Goal: Task Accomplishment & Management: Manage account settings

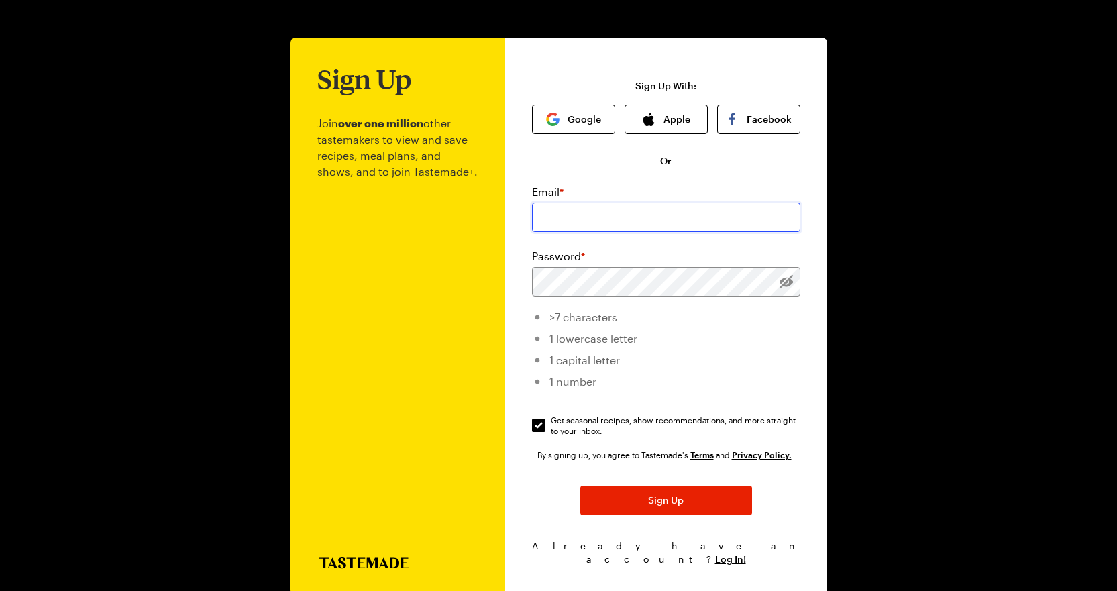
click at [574, 217] on input "email" at bounding box center [666, 218] width 268 height 30
type input "[PERSON_NAME][EMAIL_ADDRESS][DOMAIN_NAME]"
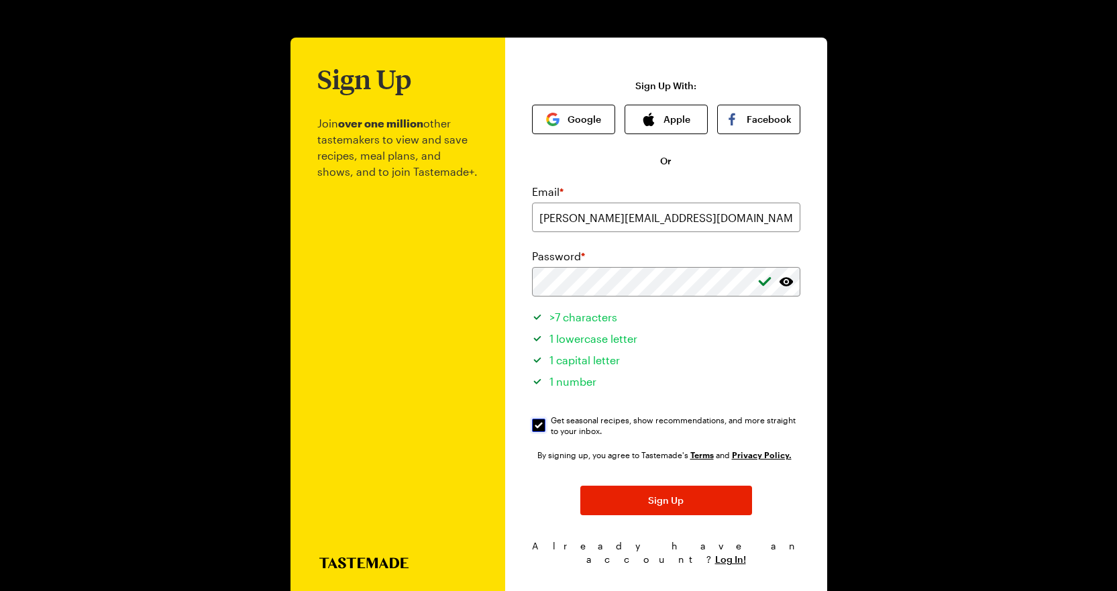
click at [535, 427] on input "Get seasonal recipes, show recommendations, and more straight to your inbox. Ge…" at bounding box center [538, 425] width 13 height 13
click at [541, 427] on input "Get seasonal recipes, show recommendations, and more straight to your inbox. Ge…" at bounding box center [538, 425] width 13 height 13
checkbox input "false"
click at [678, 503] on span "Sign Up" at bounding box center [666, 500] width 36 height 13
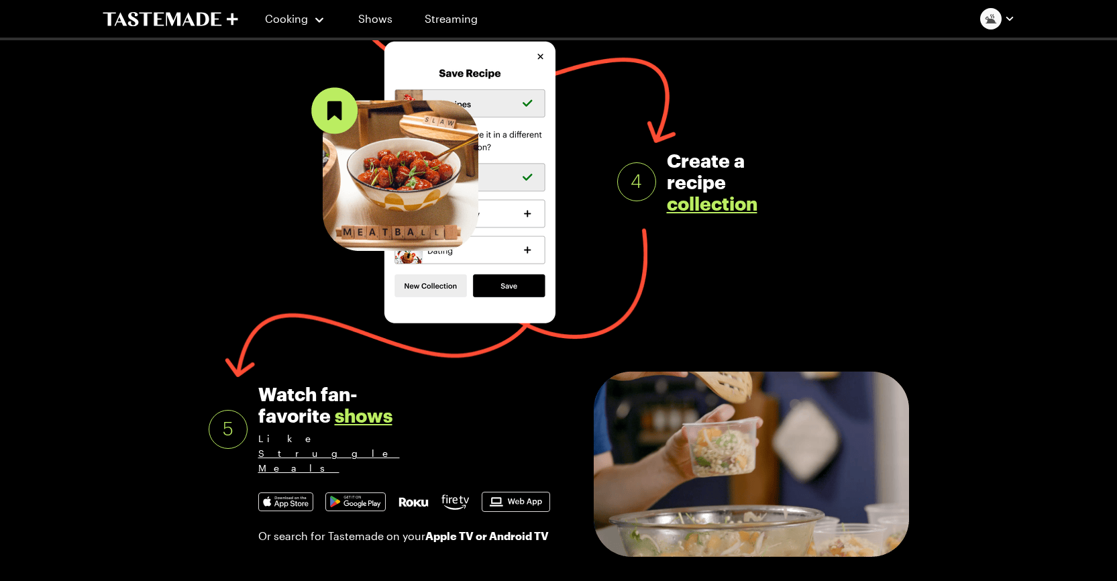
scroll to position [649, 0]
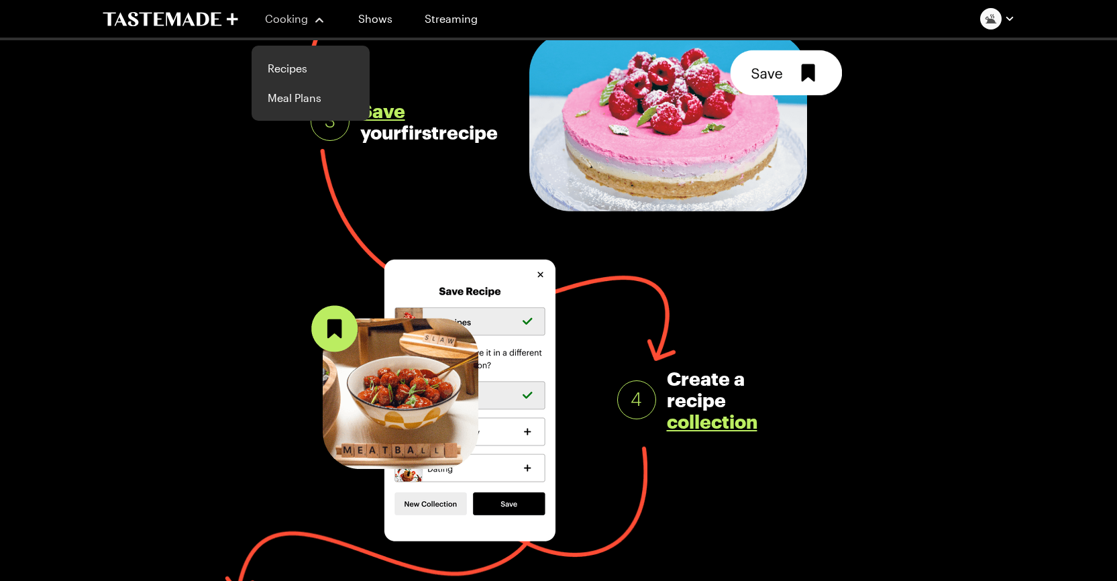
click at [311, 15] on div "Cooking" at bounding box center [295, 19] width 61 height 16
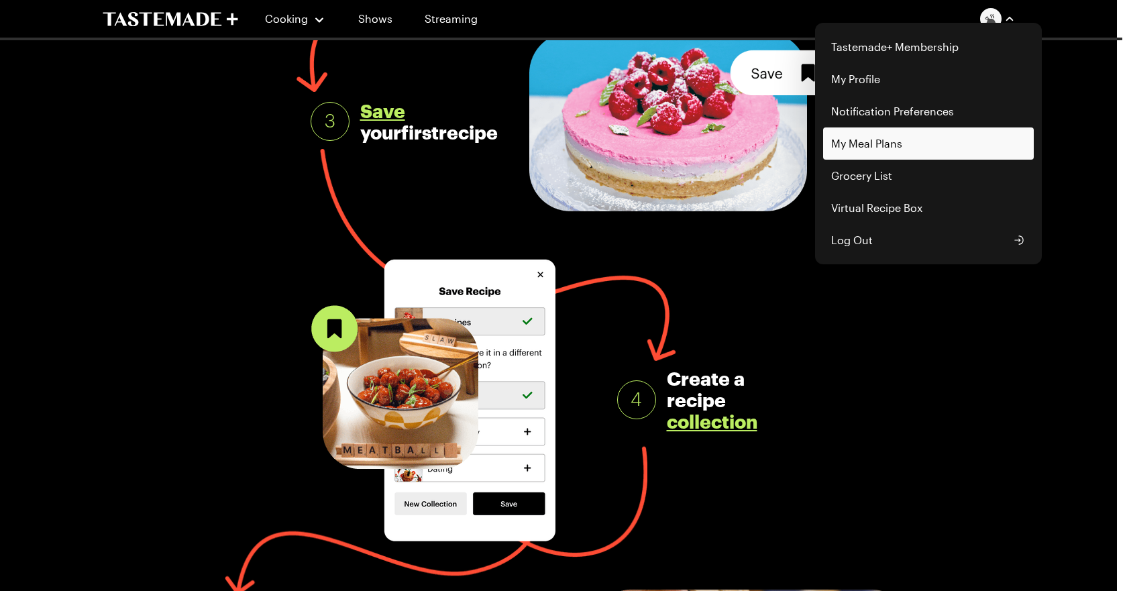
click at [882, 138] on link "My Meal Plans" at bounding box center [928, 144] width 211 height 32
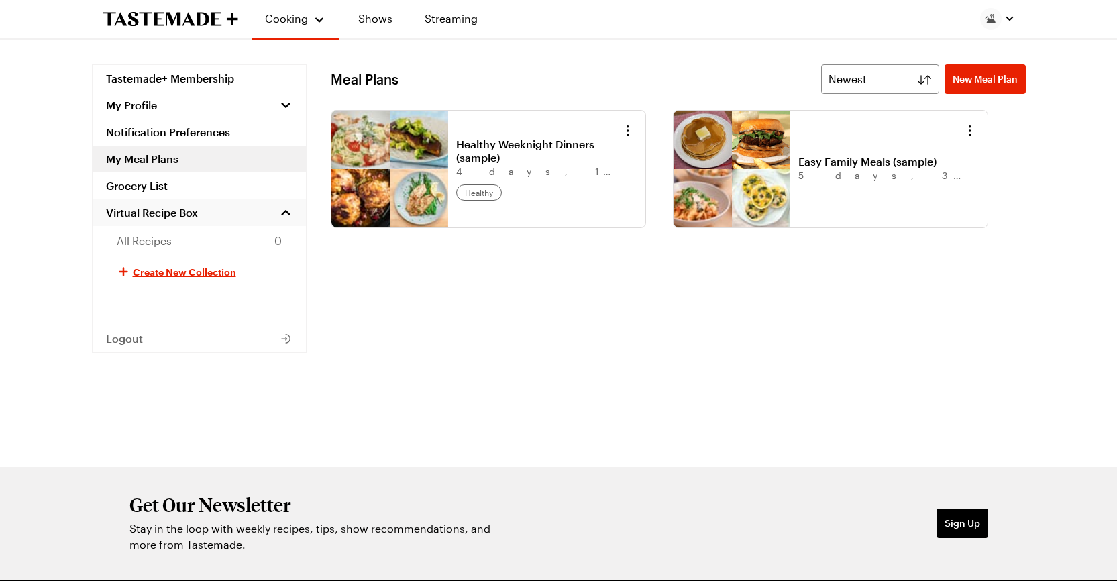
click at [140, 214] on span "Virtual Recipe Box" at bounding box center [152, 212] width 92 height 13
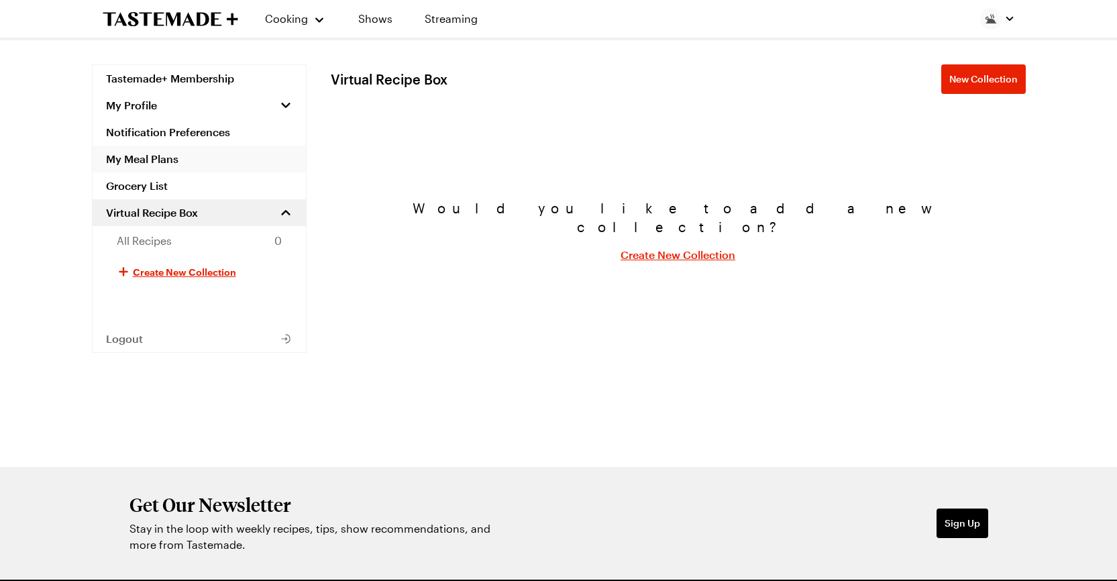
click at [145, 160] on link "My Meal Plans" at bounding box center [199, 159] width 213 height 27
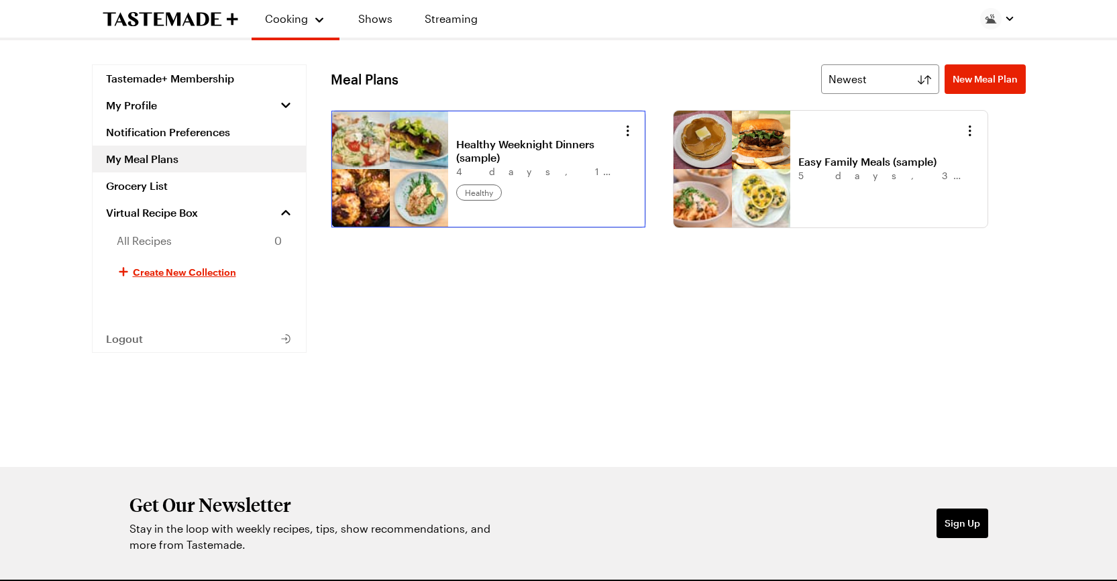
click at [456, 152] on link "Healthy Weeknight Dinners (sample)" at bounding box center [539, 151] width 166 height 27
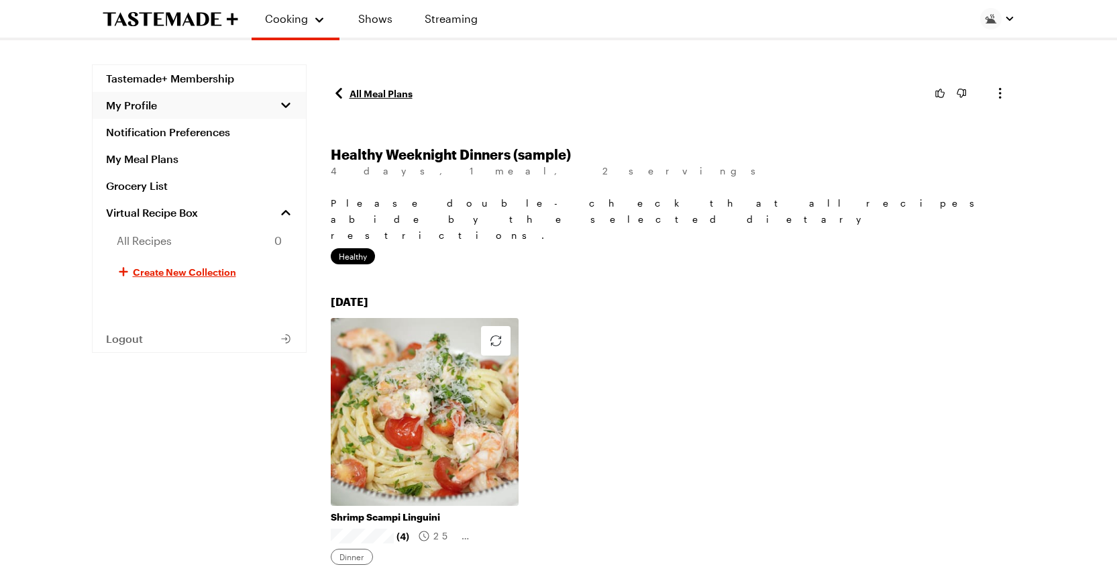
click at [135, 102] on span "My Profile" at bounding box center [131, 105] width 51 height 13
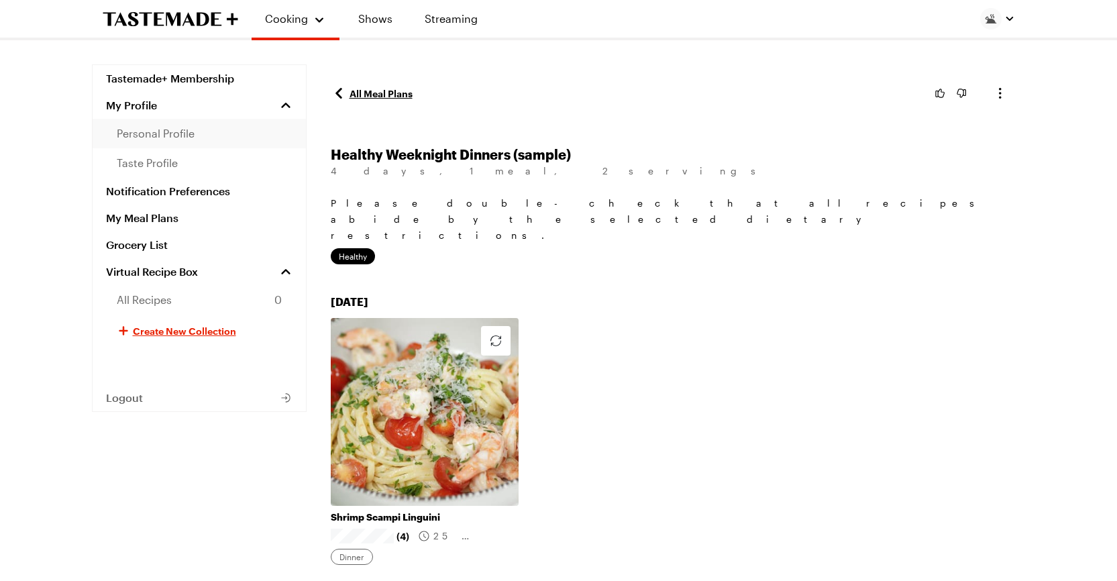
click at [166, 136] on span "personal profile" at bounding box center [156, 133] width 78 height 16
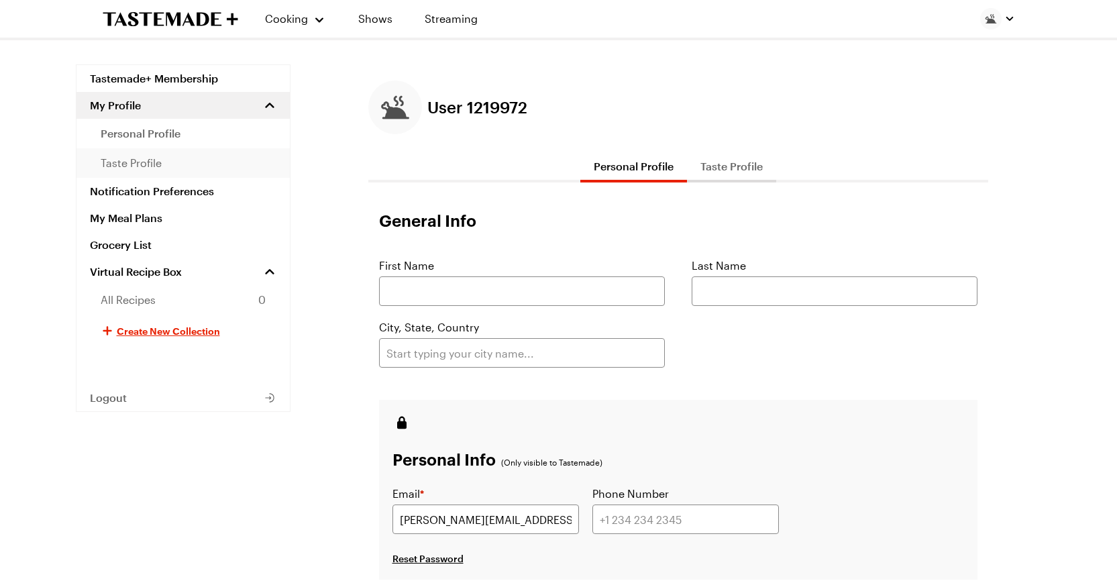
click at [138, 167] on span "taste profile" at bounding box center [131, 163] width 61 height 16
